Goal: Task Accomplishment & Management: Complete application form

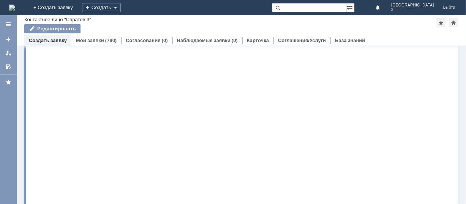
scroll to position [104, 0]
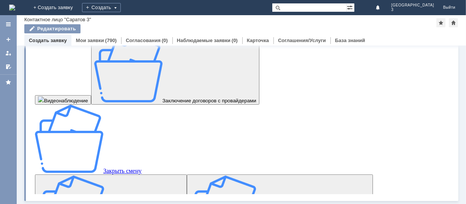
scroll to position [106, 0]
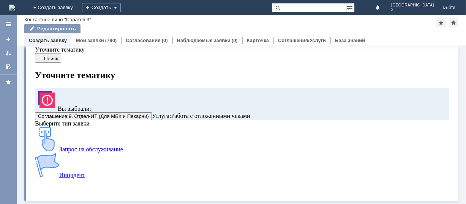
scroll to position [19, 0]
click at [59, 152] on img at bounding box center [47, 139] width 24 height 24
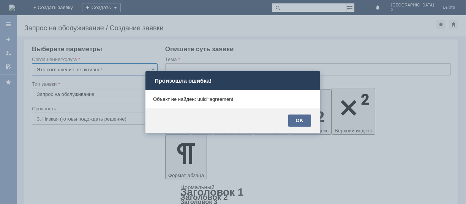
click at [296, 117] on div "OK" at bounding box center [299, 121] width 23 height 12
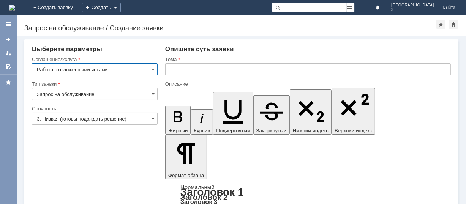
click at [147, 120] on input "3. Низкая (готовы подождать решение)" at bounding box center [95, 119] width 126 height 12
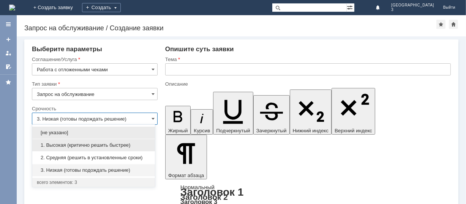
click at [78, 145] on span "1. Высокая (критично решить быстрее)" at bounding box center [94, 145] width 114 height 6
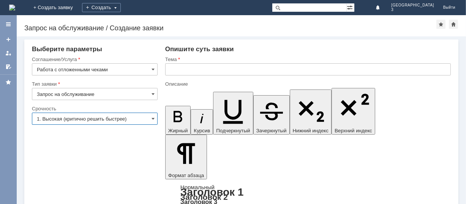
type input "1. Высокая (критично решить быстрее)"
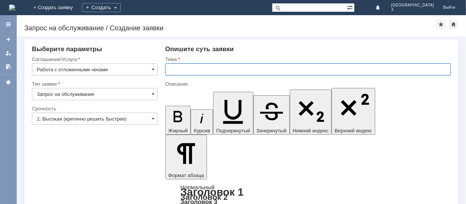
click at [214, 71] on input "text" at bounding box center [308, 69] width 286 height 12
type input "отл.чеки за [DATE]"
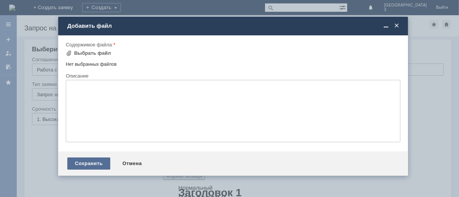
click at [97, 167] on div "Сохранить" at bounding box center [88, 163] width 43 height 12
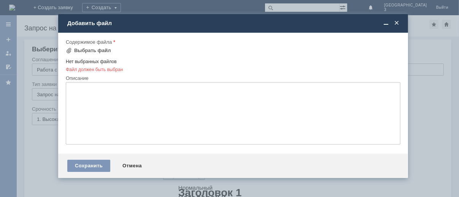
drag, startPoint x: 97, startPoint y: 167, endPoint x: 154, endPoint y: 168, distance: 57.4
click at [125, 166] on div "Сохранить Отмена" at bounding box center [233, 166] width 350 height 24
click at [148, 168] on div "Сохранить Отмена" at bounding box center [233, 166] width 350 height 24
click at [155, 168] on div "Сохранить Отмена" at bounding box center [233, 166] width 350 height 24
click at [95, 48] on div "Выбрать файл" at bounding box center [92, 50] width 37 height 6
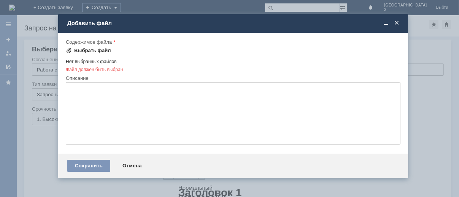
click at [93, 83] on textarea at bounding box center [233, 113] width 334 height 62
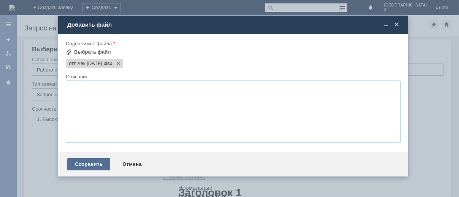
click at [90, 169] on div "Сохранить" at bounding box center [88, 164] width 43 height 12
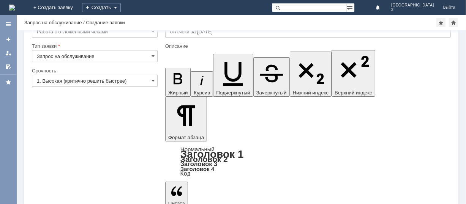
scroll to position [30, 0]
